Goal: Find specific page/section: Find specific page/section

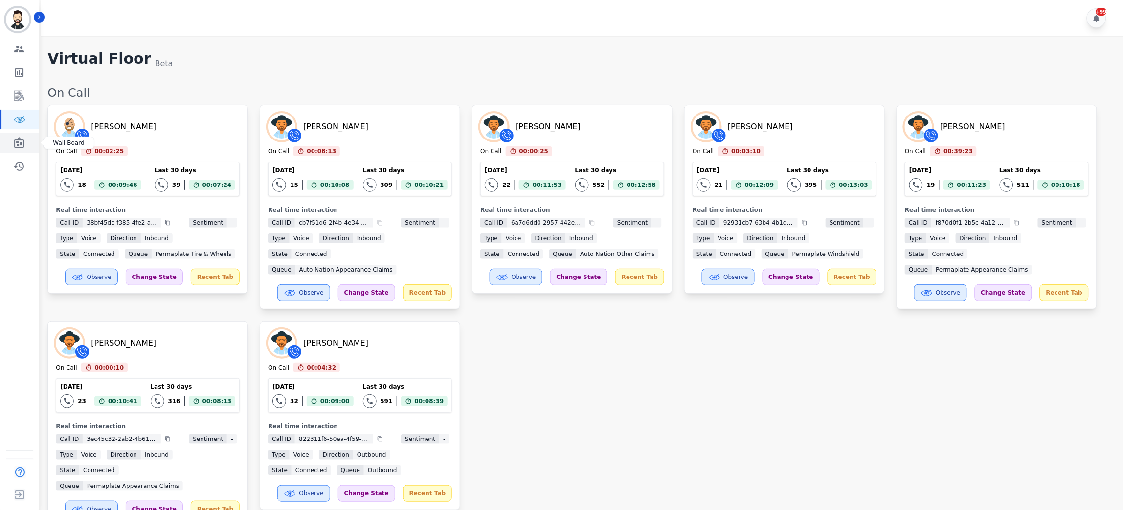
click at [22, 146] on icon "Sidebar" at bounding box center [19, 143] width 12 height 12
